Goal: Information Seeking & Learning: Learn about a topic

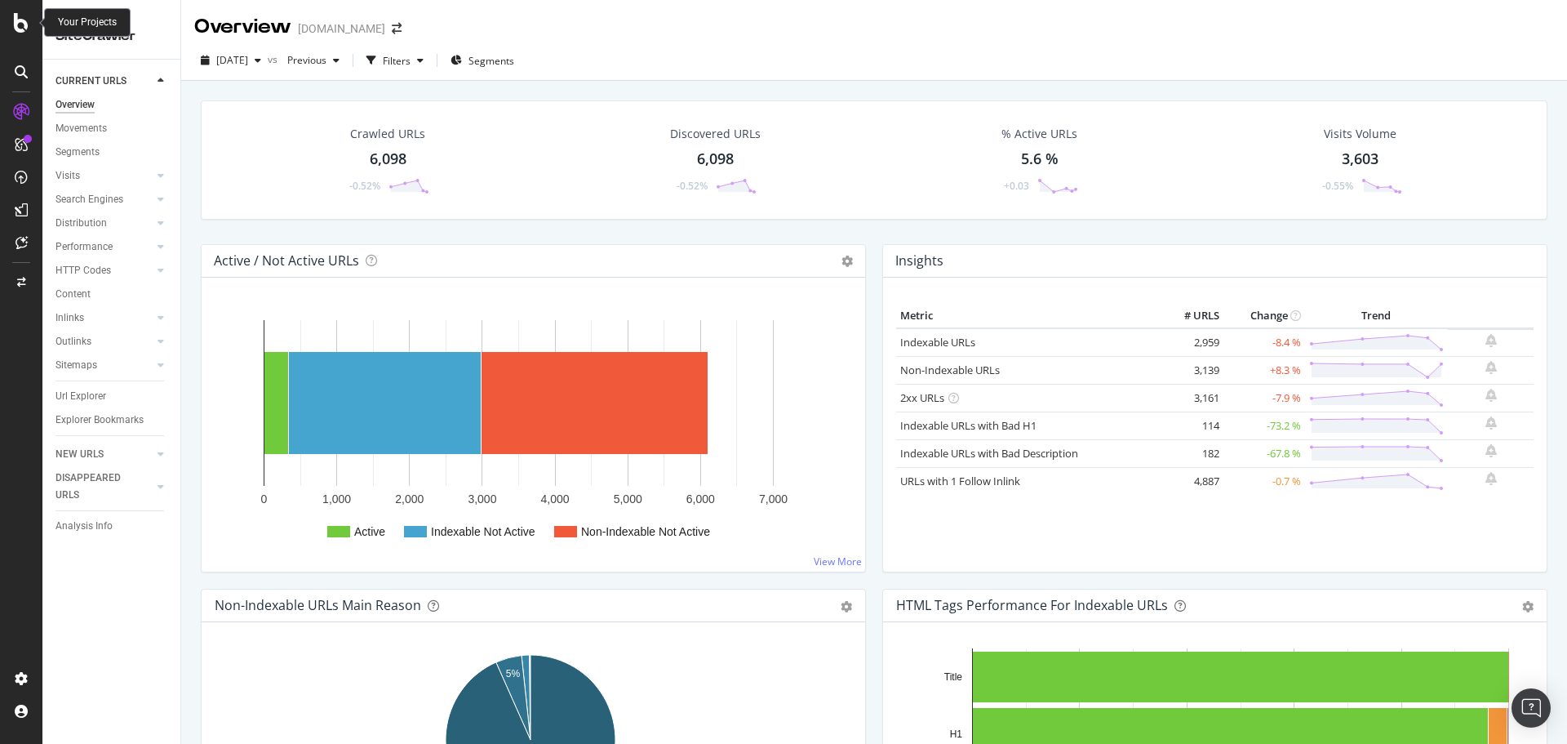
click at [17, 23] on icon at bounding box center [21, 23] width 15 height 20
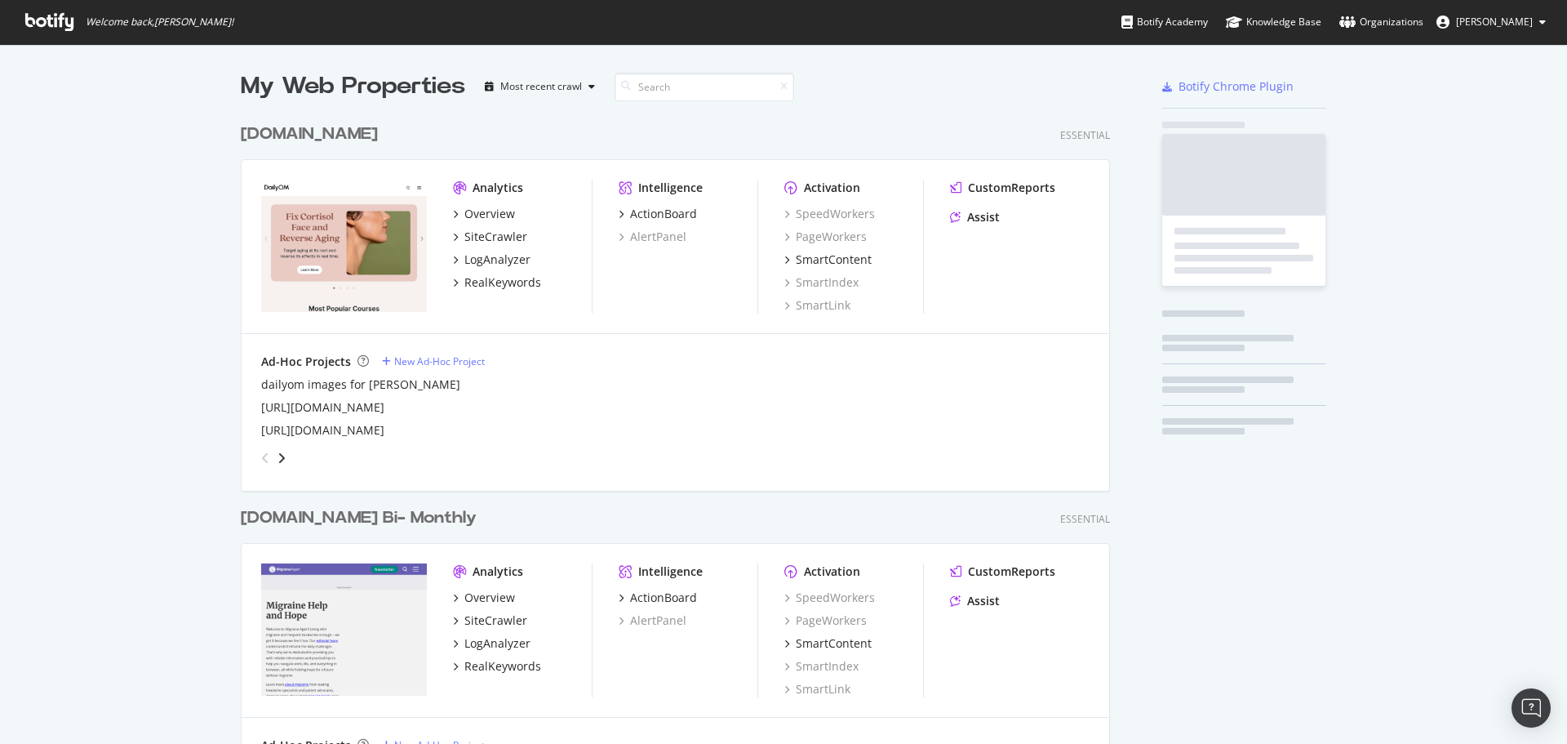
scroll to position [731, 1543]
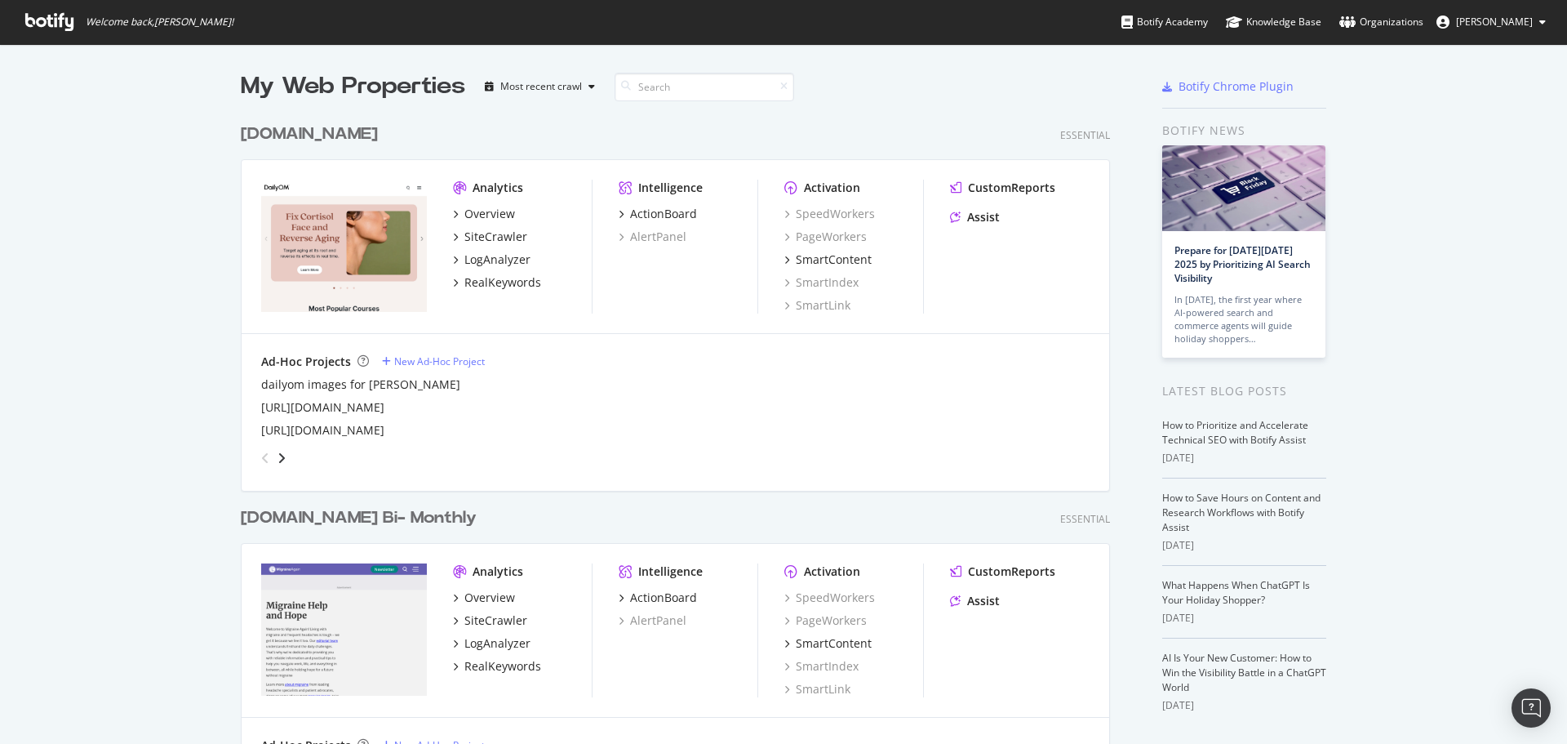
click at [313, 124] on div "[DOMAIN_NAME]" at bounding box center [309, 134] width 137 height 24
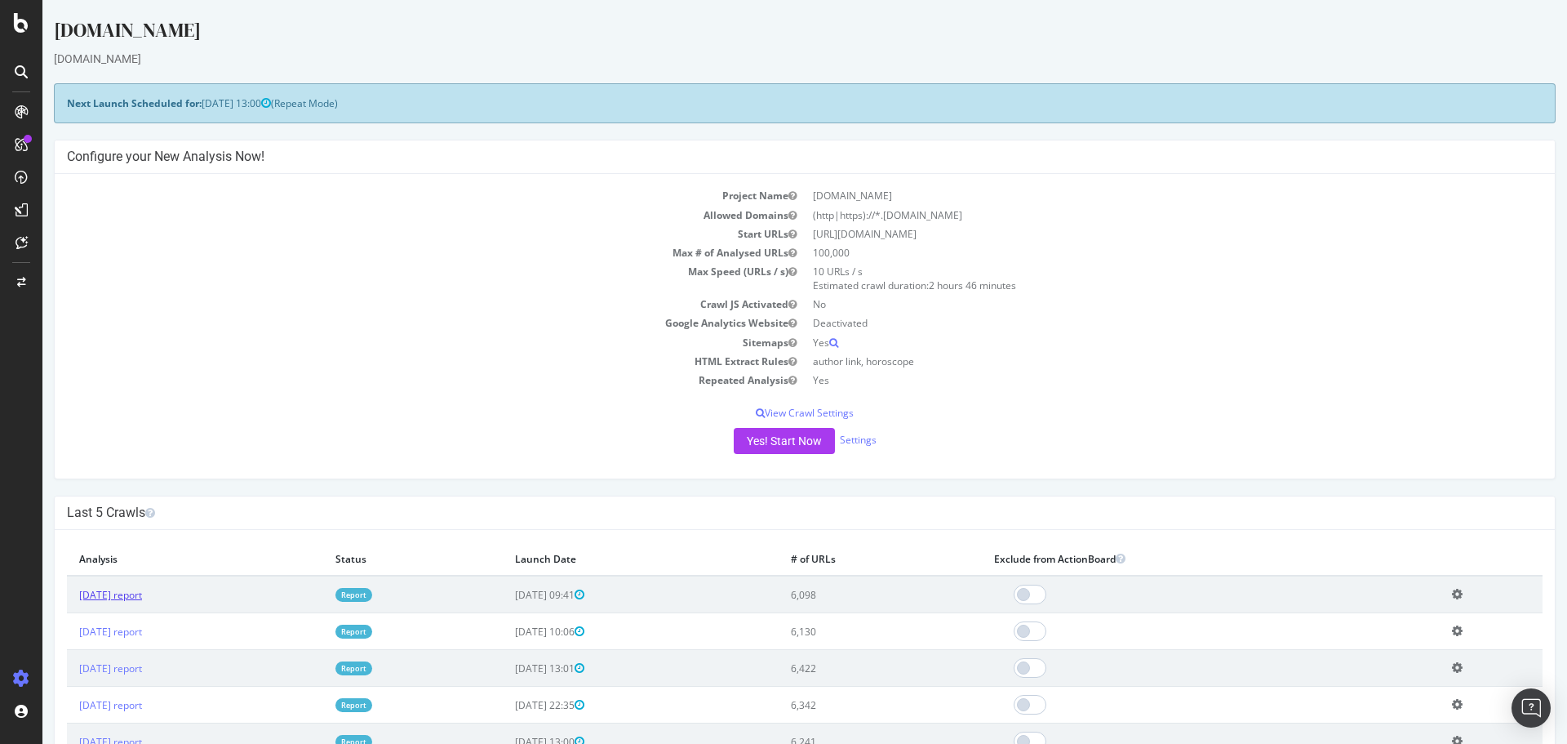
click at [142, 598] on link "[DATE] report" at bounding box center [110, 595] width 63 height 14
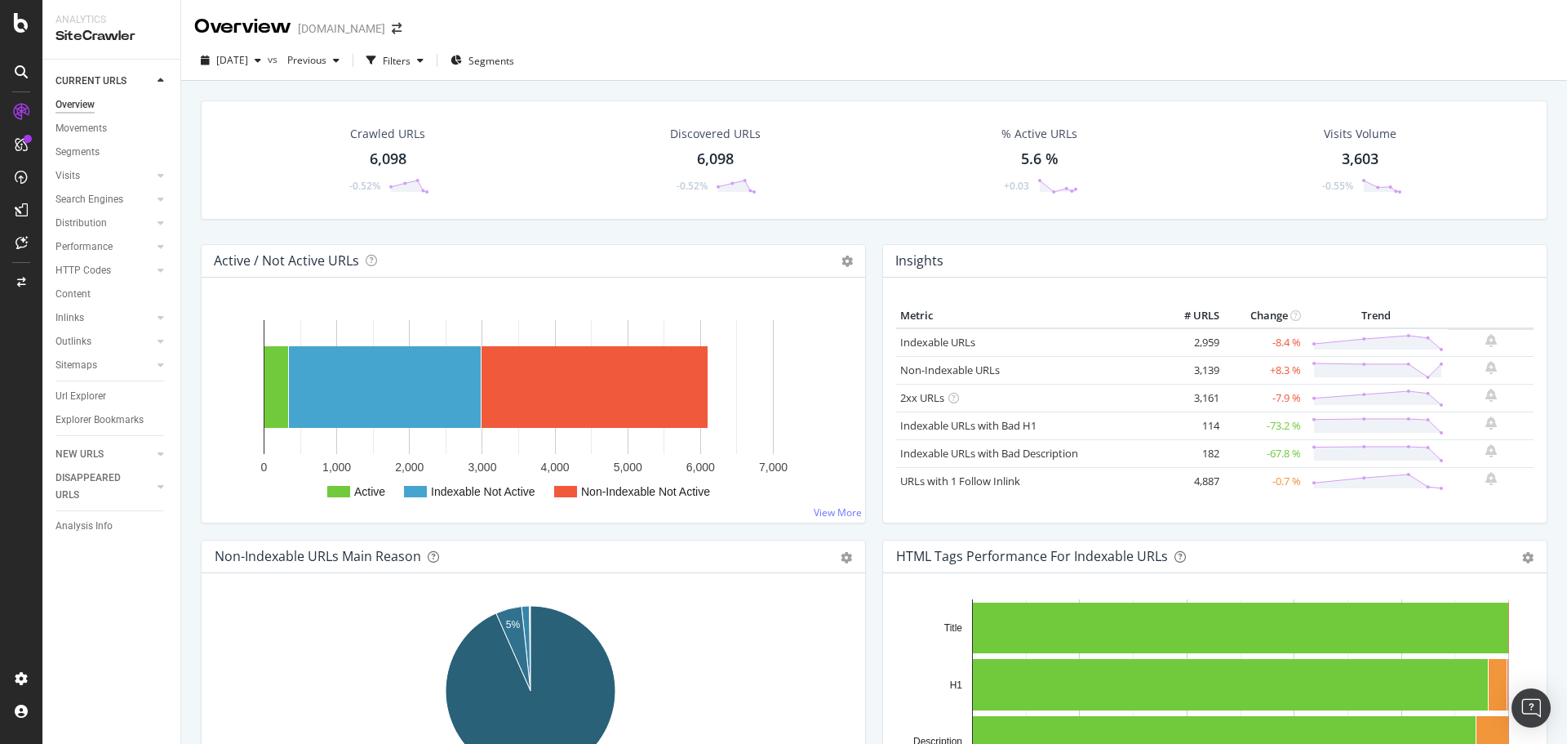
click at [952, 333] on td "Indexable URLs" at bounding box center [1027, 342] width 262 height 29
click at [938, 343] on link "Indexable URLs" at bounding box center [937, 342] width 75 height 15
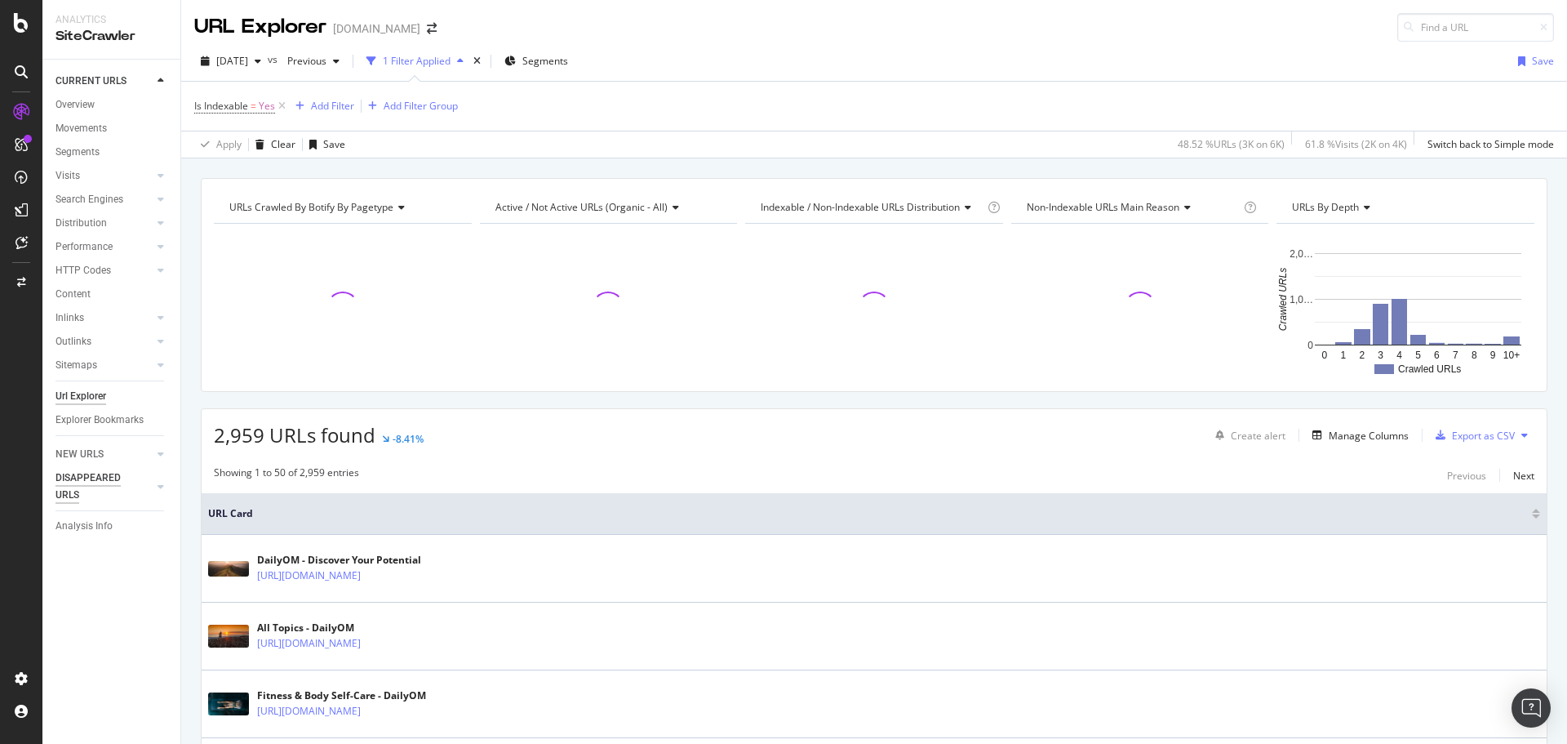
click at [97, 475] on div "DISAPPEARED URLS" at bounding box center [97, 486] width 82 height 34
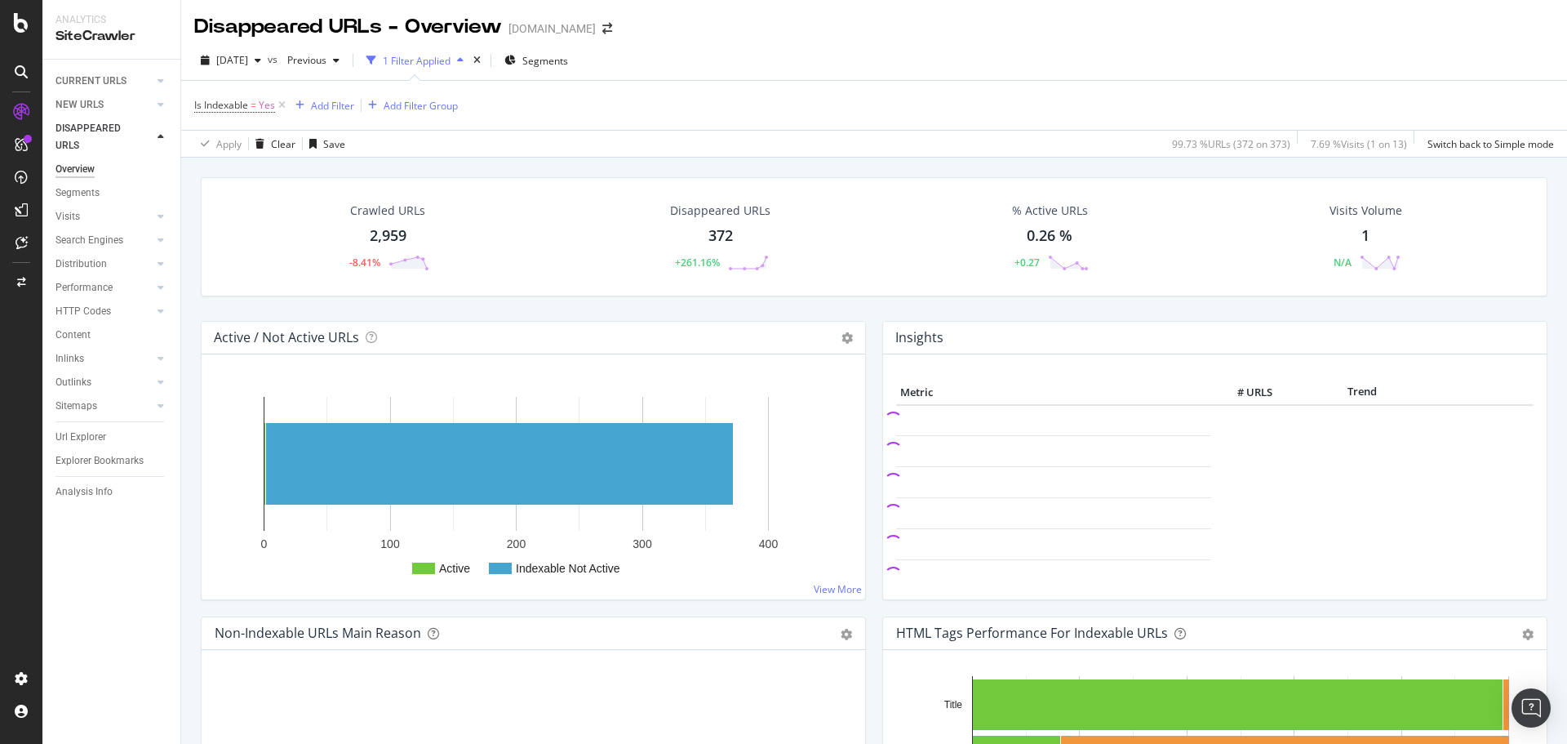
click at [717, 225] on div "372" at bounding box center [721, 235] width 24 height 21
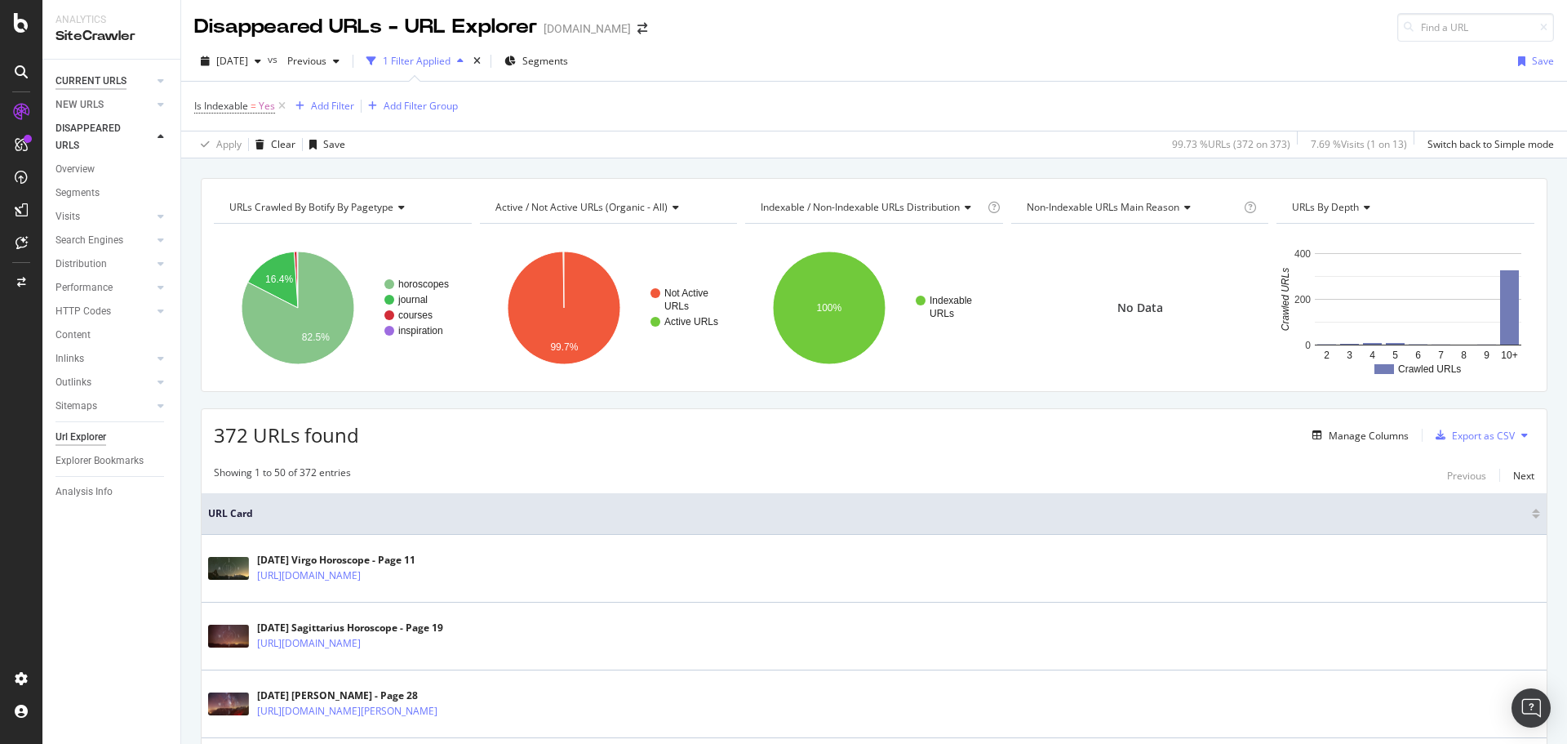
click at [100, 78] on div "CURRENT URLS" at bounding box center [91, 81] width 71 height 17
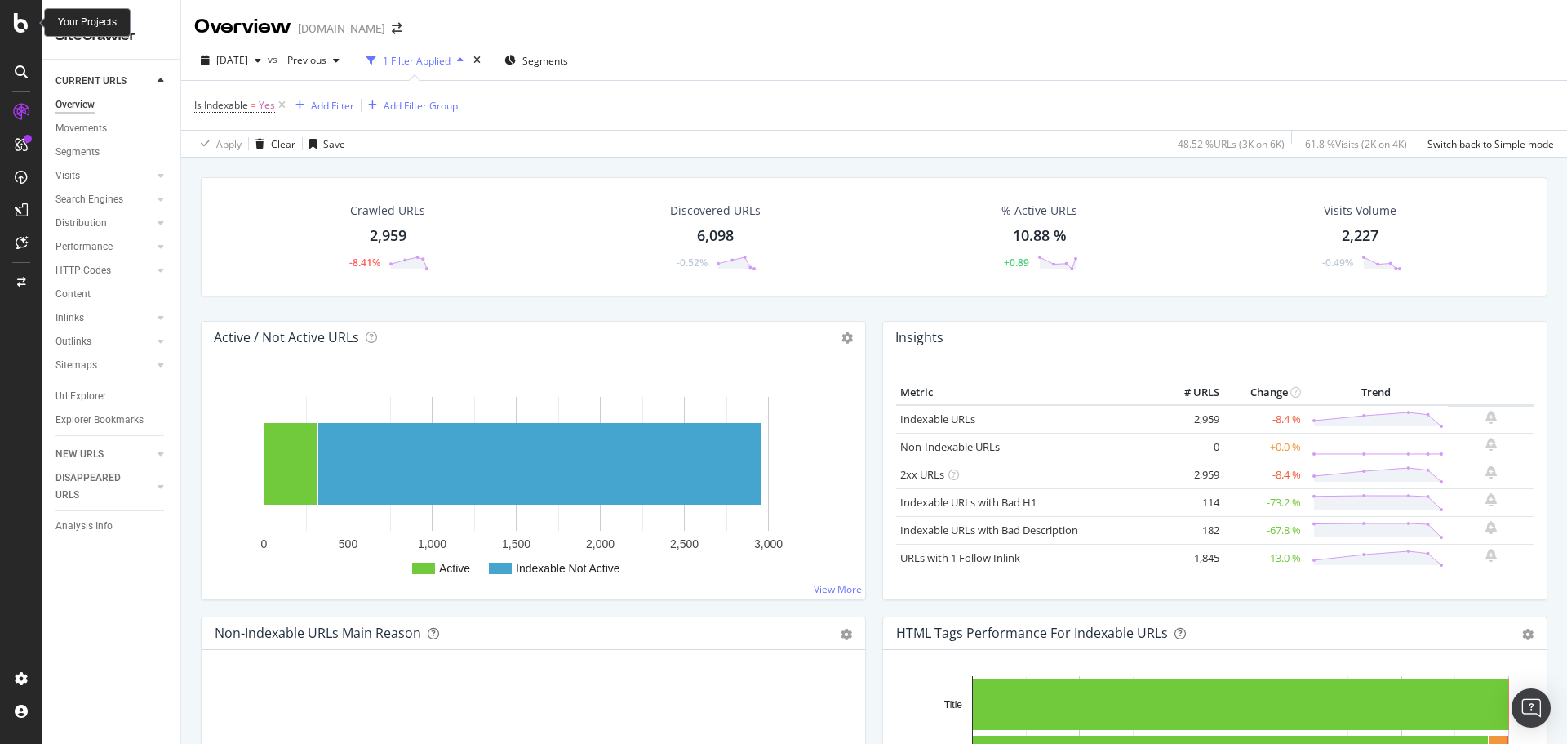
click at [23, 23] on icon at bounding box center [21, 23] width 15 height 20
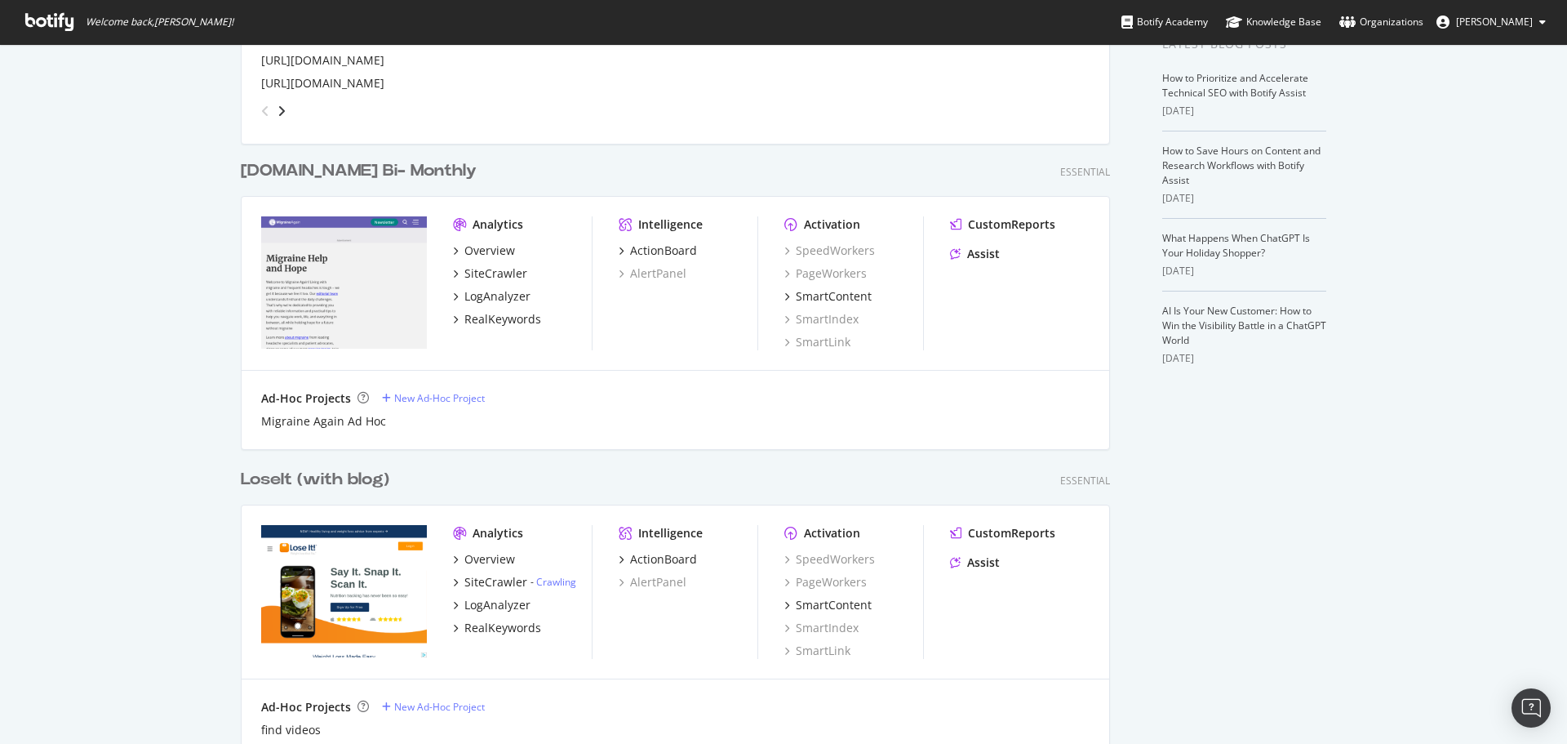
scroll to position [245, 0]
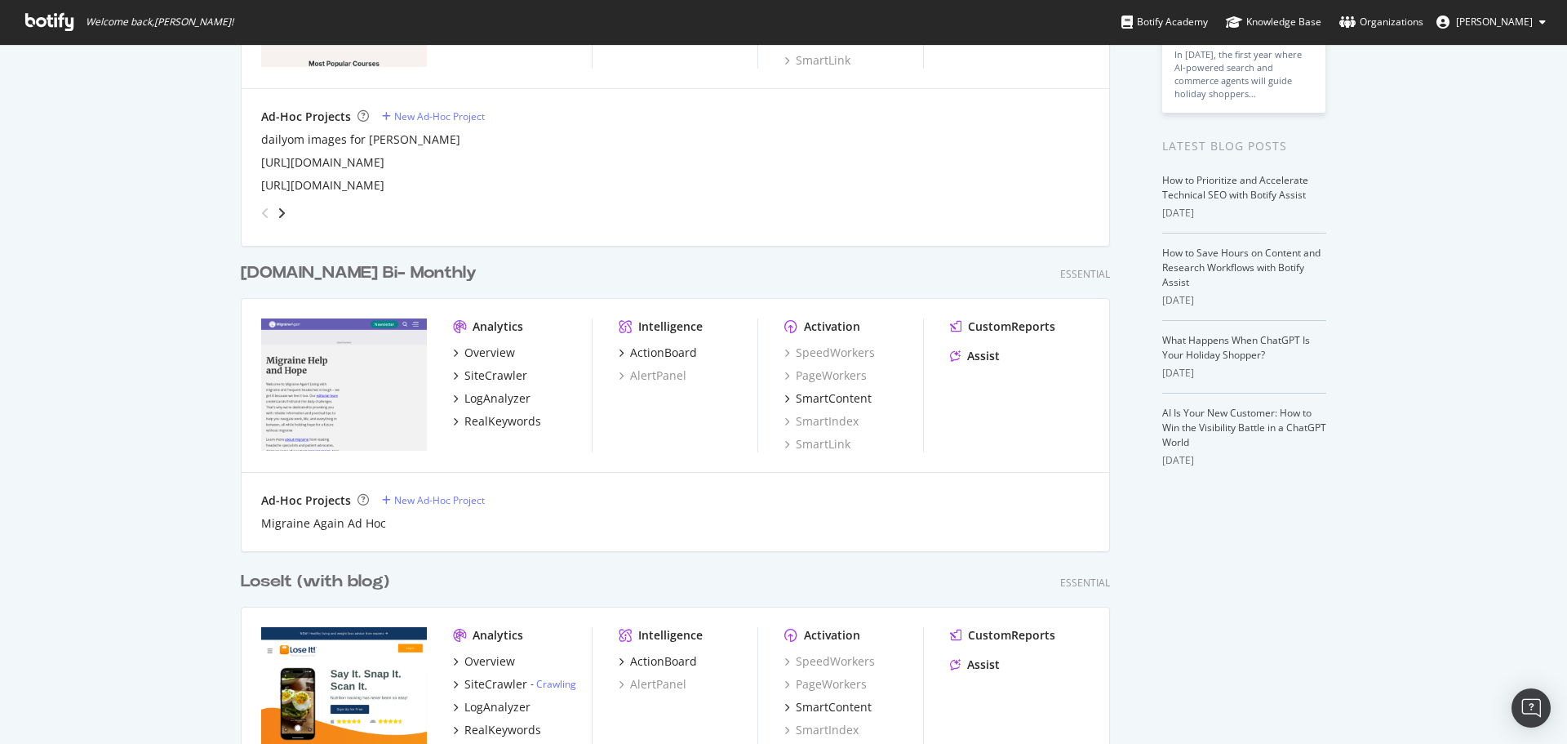
click at [327, 275] on div "[DOMAIN_NAME] Bi- Monthly" at bounding box center [359, 273] width 236 height 24
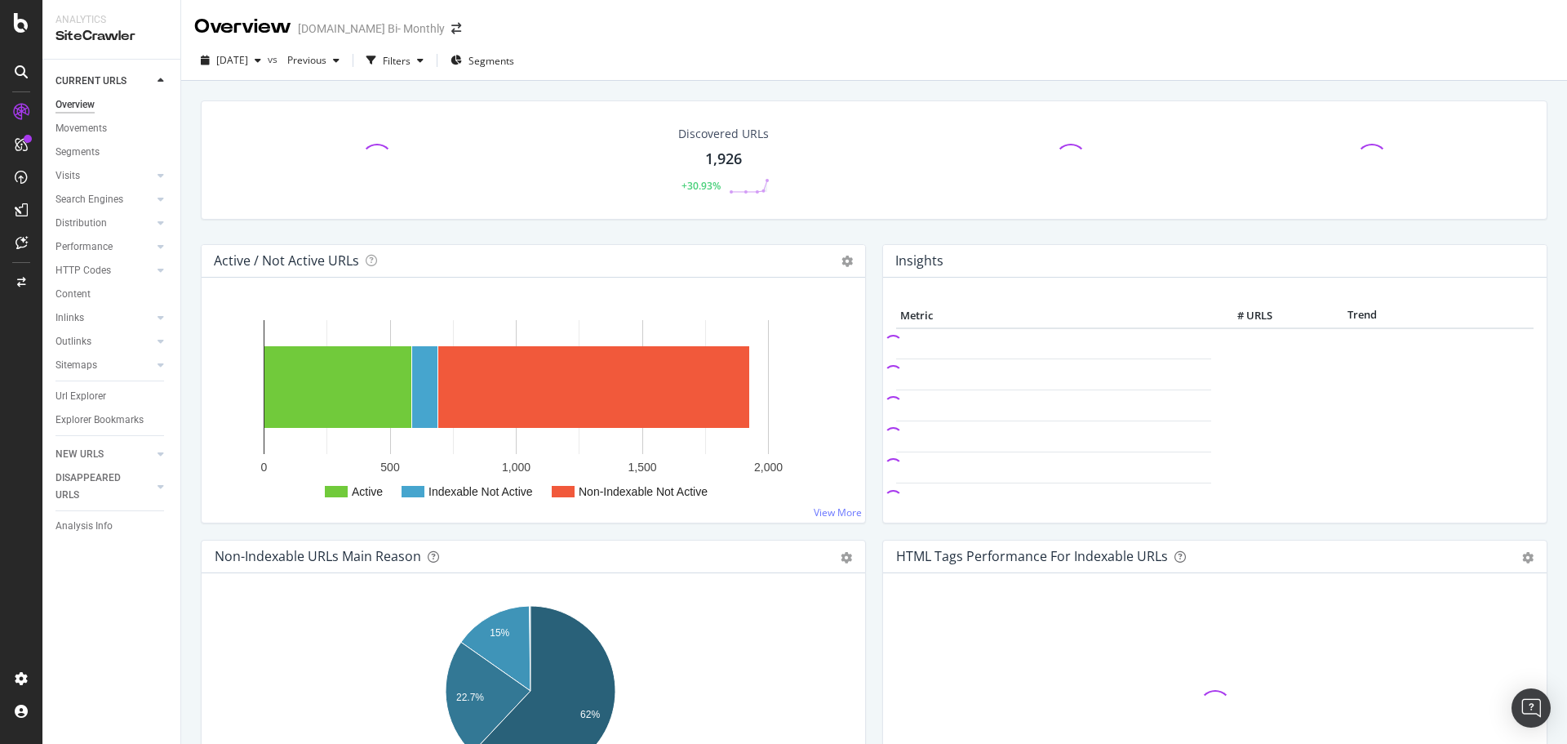
click at [717, 162] on div "1,926" at bounding box center [723, 159] width 37 height 21
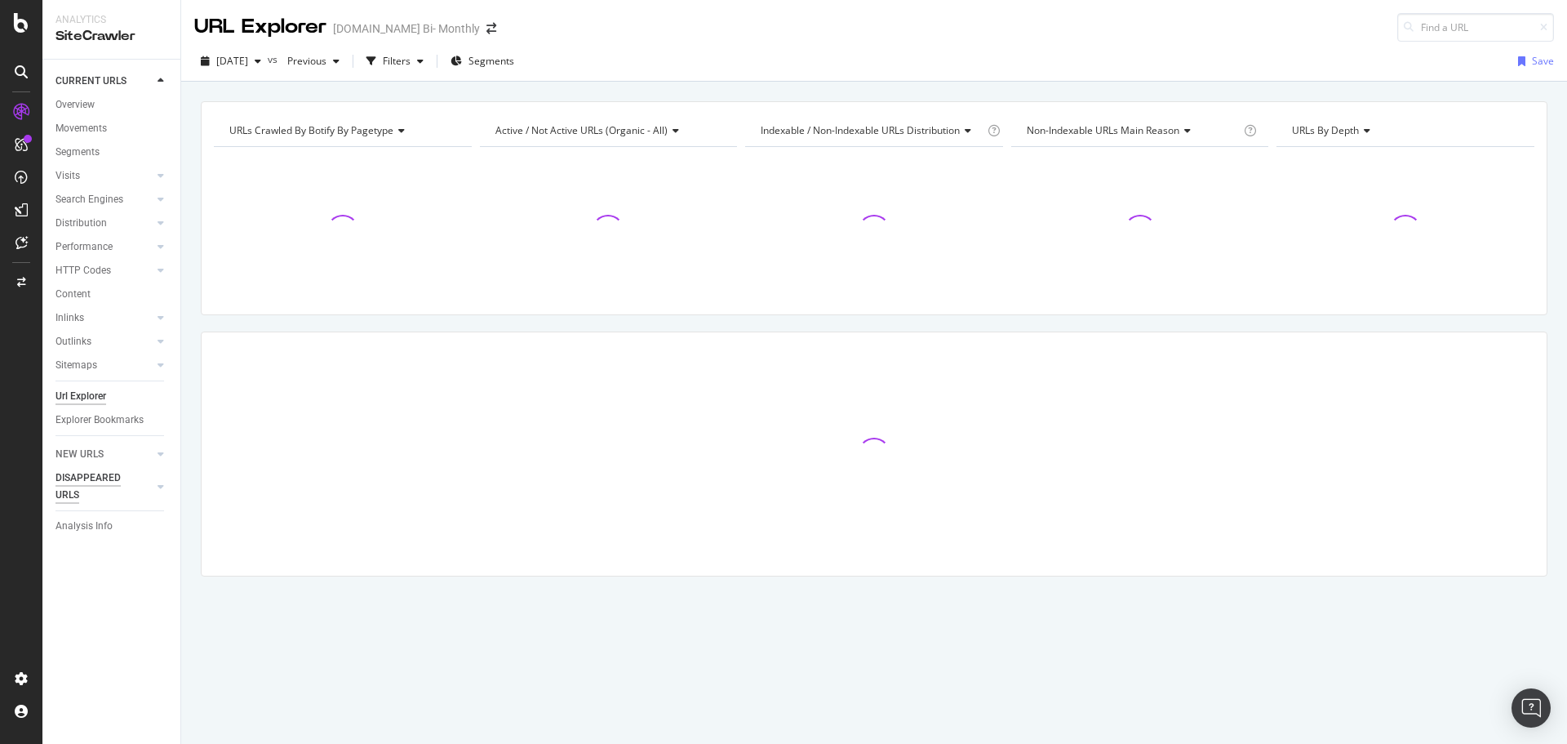
drag, startPoint x: 65, startPoint y: 459, endPoint x: 84, endPoint y: 455, distance: 19.1
click at [65, 459] on div "NEW URLS" at bounding box center [80, 454] width 48 height 17
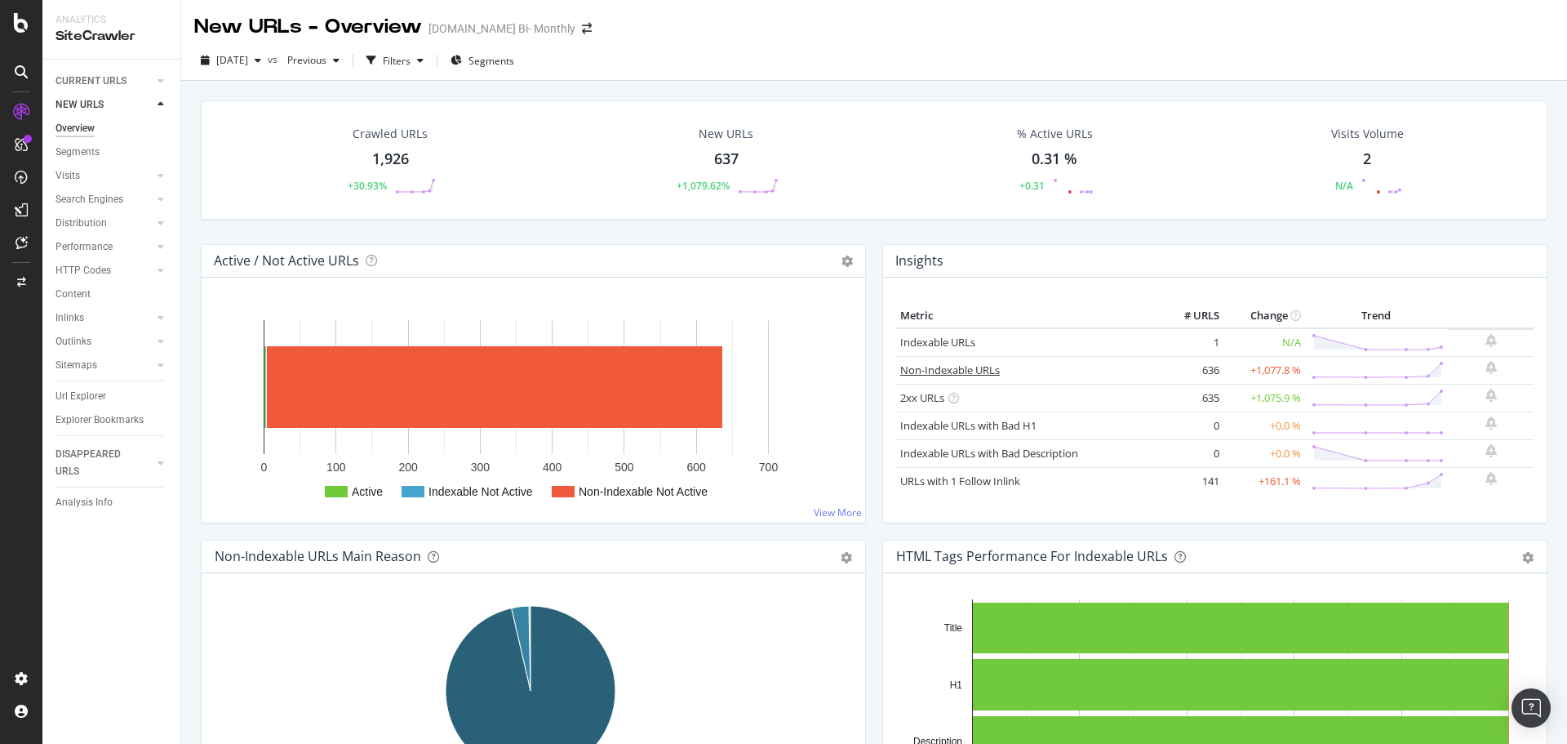
click at [926, 373] on link "Non-Indexable URLs" at bounding box center [950, 369] width 100 height 15
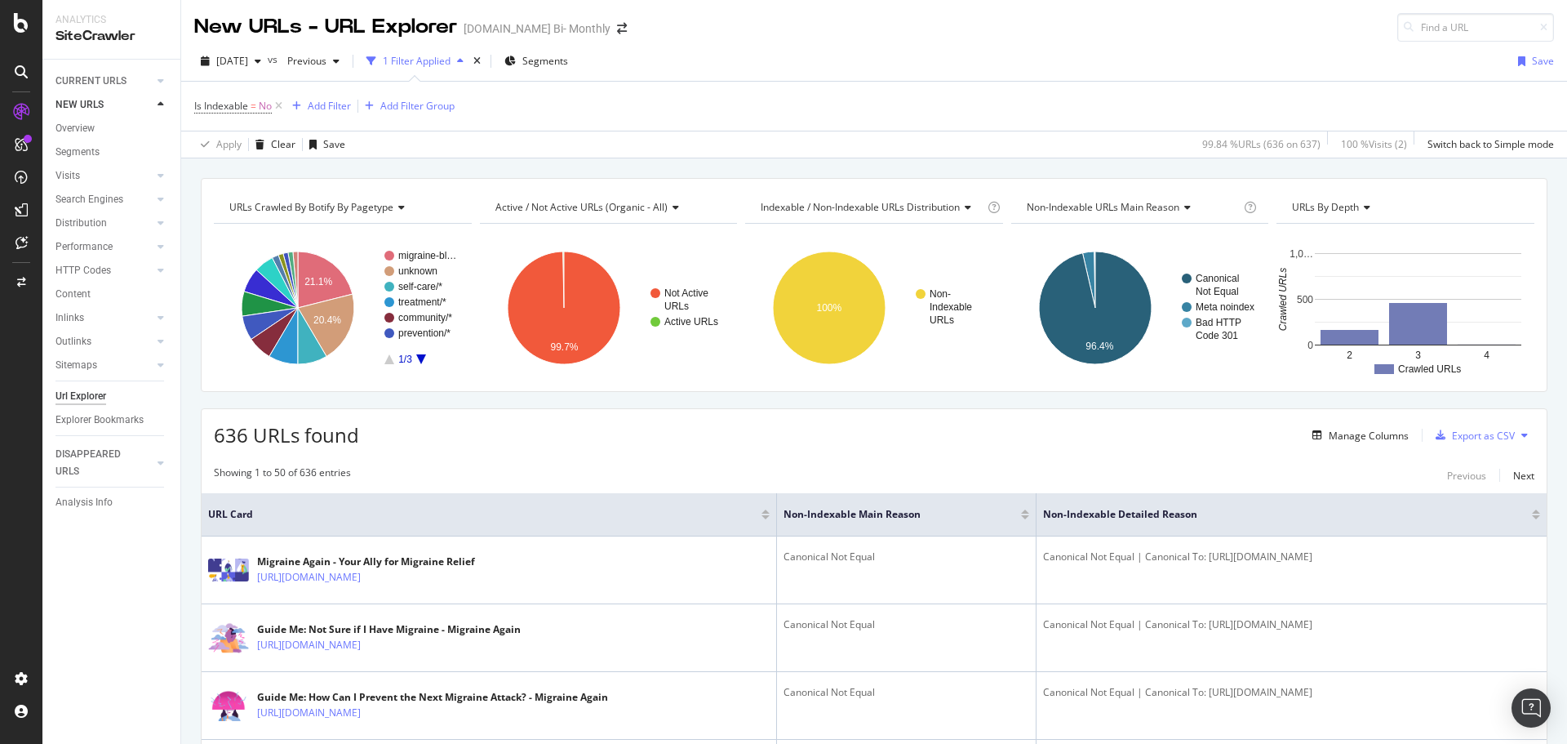
click at [29, 38] on div at bounding box center [21, 372] width 42 height 744
click at [16, 30] on icon at bounding box center [21, 23] width 15 height 20
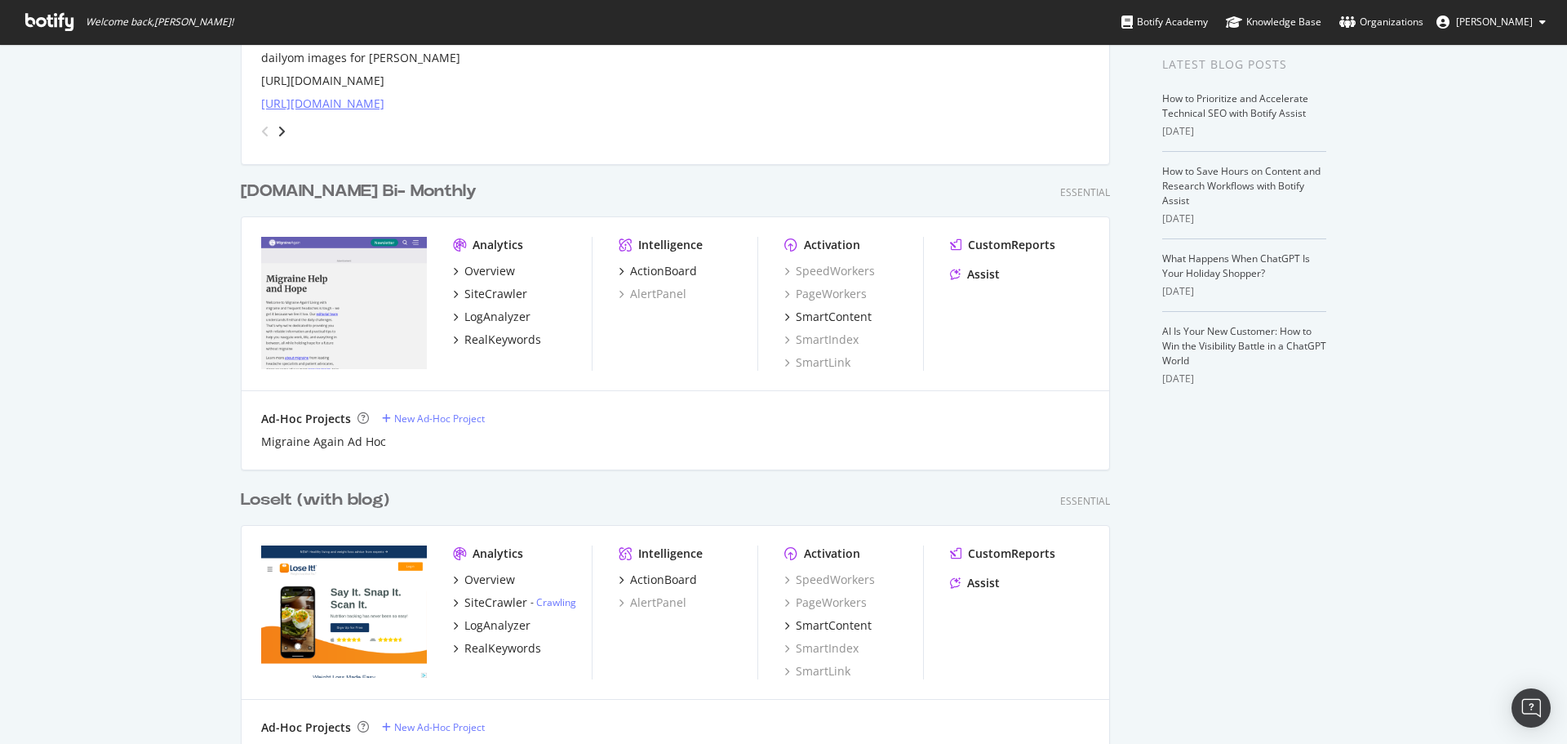
scroll to position [571, 0]
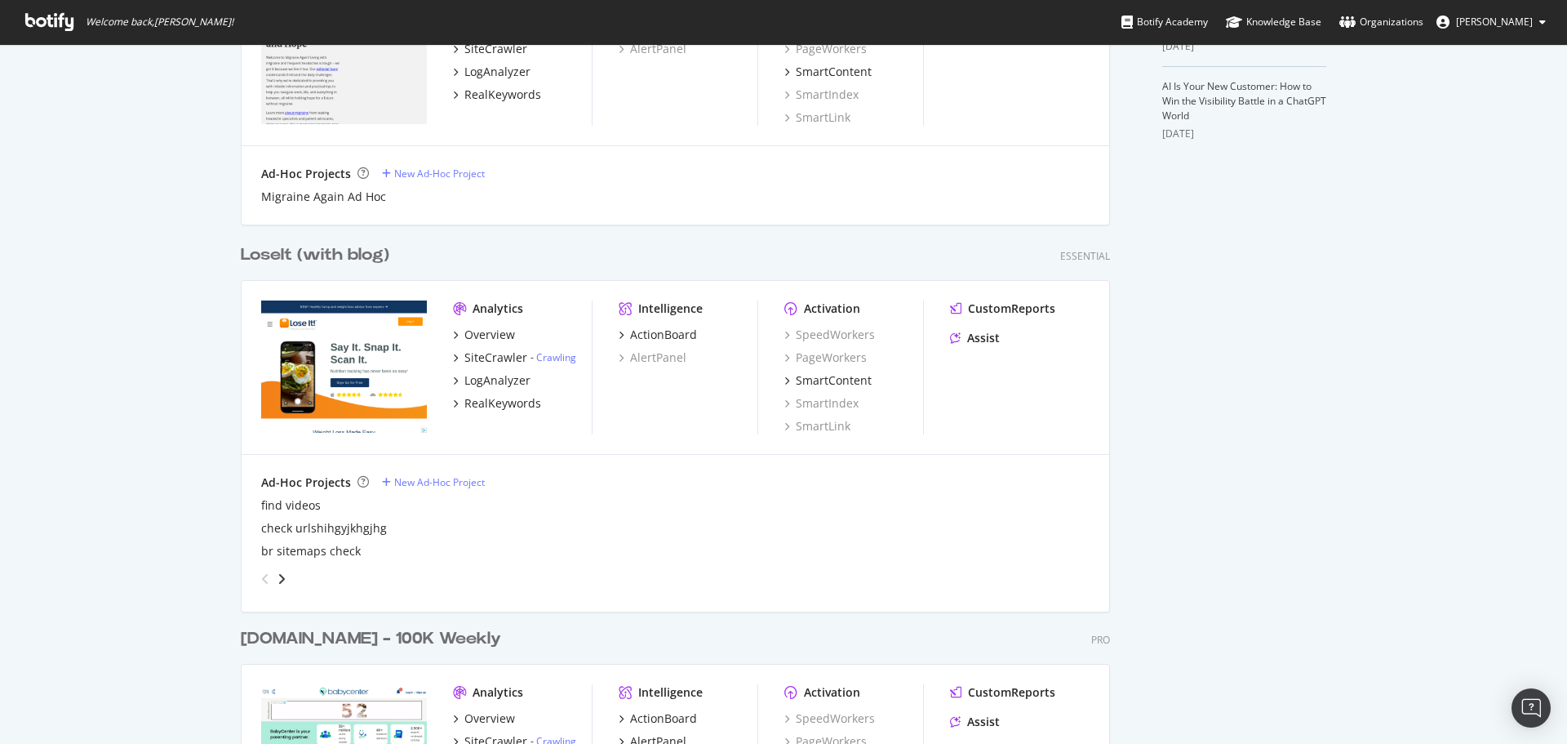
click at [279, 262] on div "LoseIt (with blog)" at bounding box center [315, 255] width 149 height 24
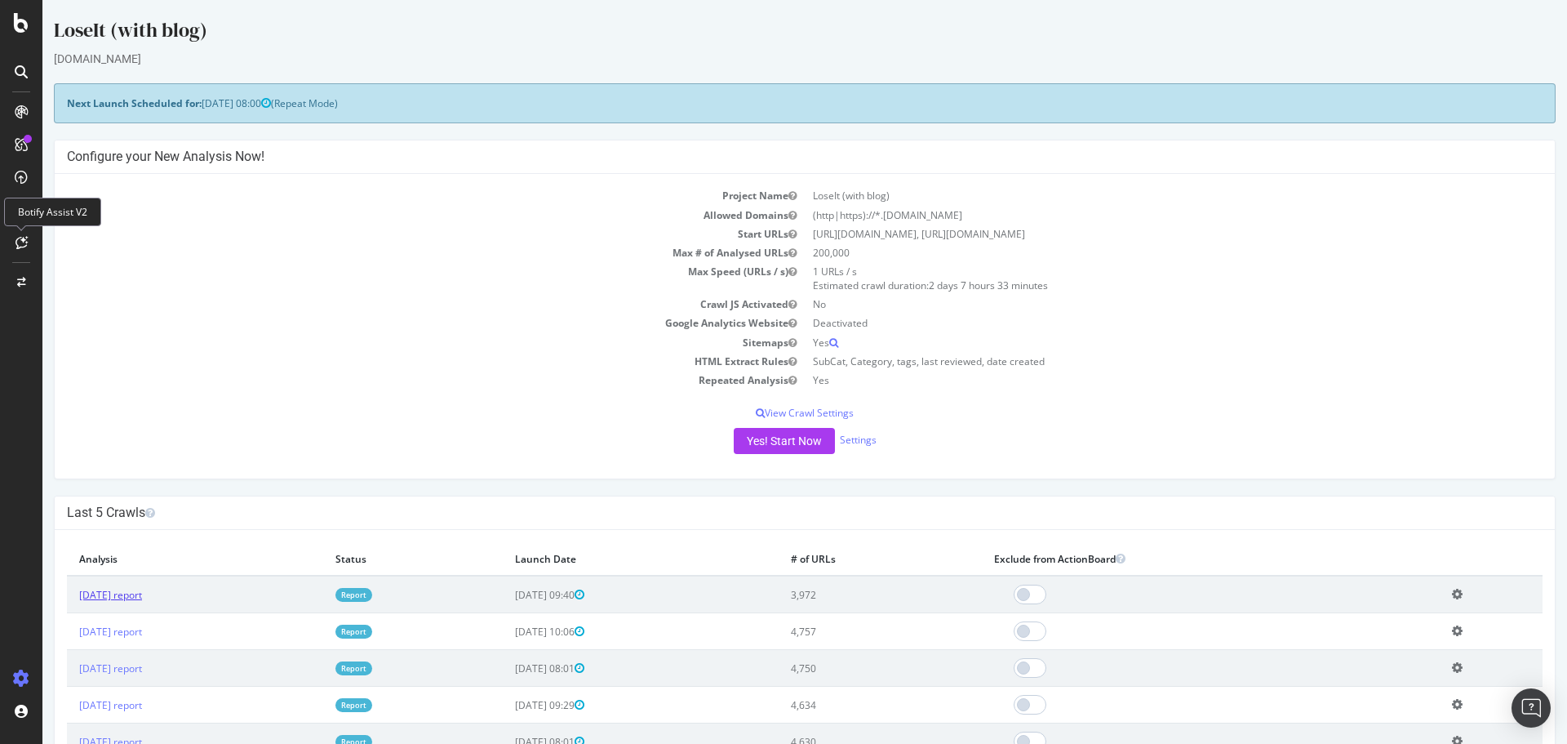
click at [142, 591] on link "[DATE] report" at bounding box center [110, 595] width 63 height 14
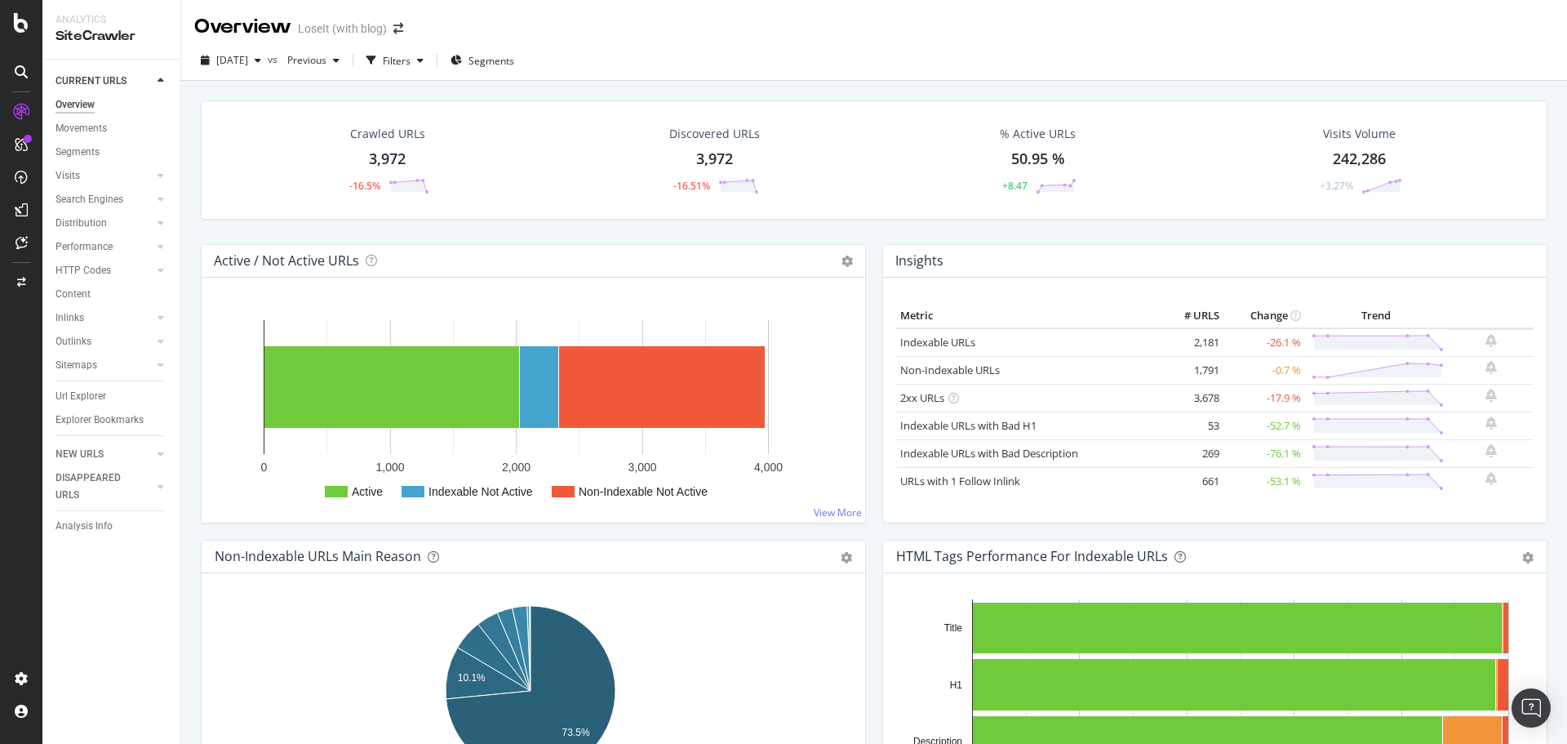
click at [1333, 261] on div "Insights" at bounding box center [1215, 261] width 664 height 33
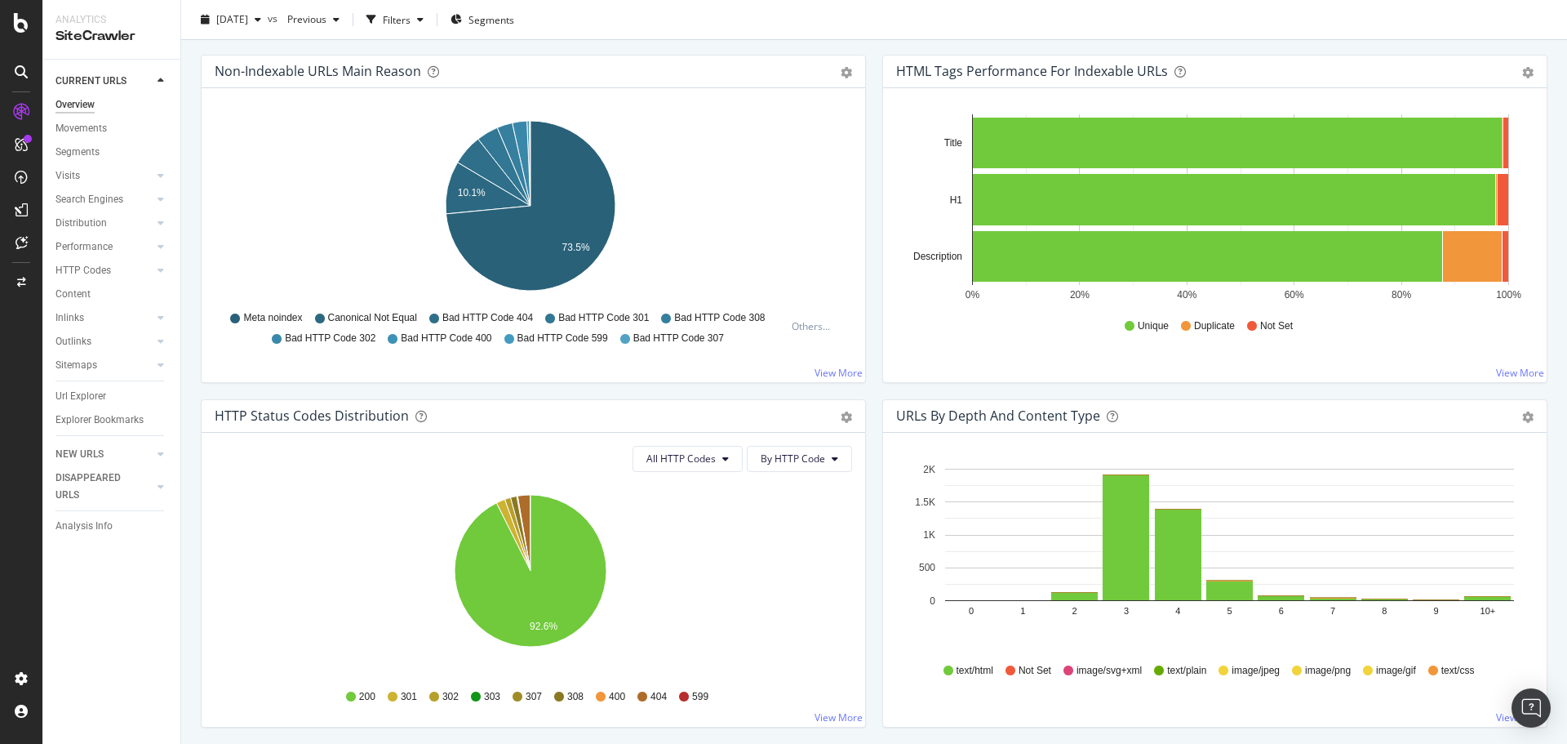
scroll to position [571, 0]
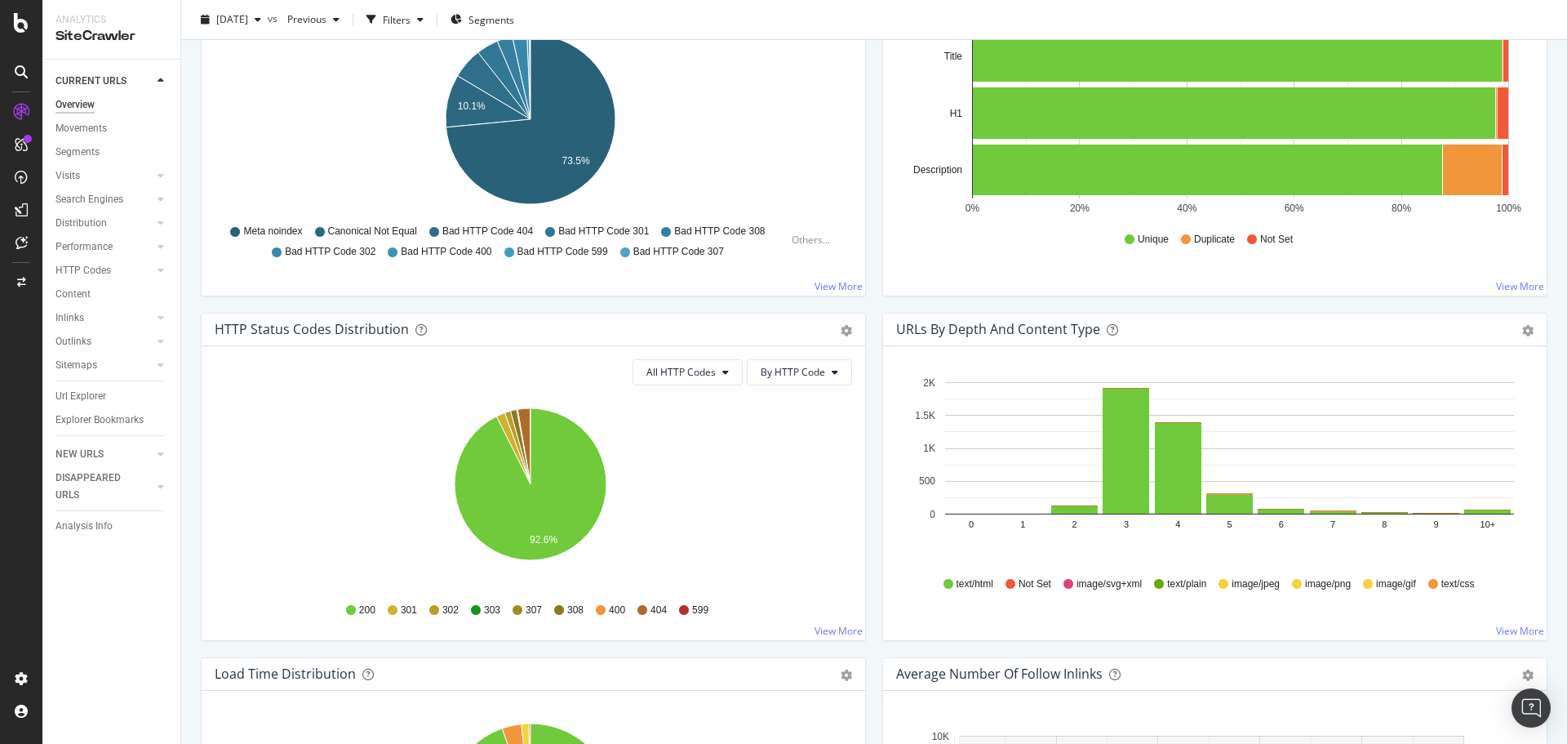
drag, startPoint x: 93, startPoint y: 131, endPoint x: 766, endPoint y: 318, distance: 698.7
click at [93, 131] on div "Movements" at bounding box center [81, 128] width 51 height 17
